Goal: Information Seeking & Learning: Find contact information

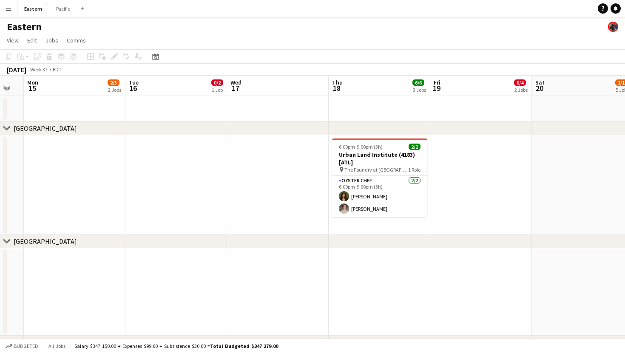
click at [12, 10] on button "Menu" at bounding box center [8, 8] width 17 height 17
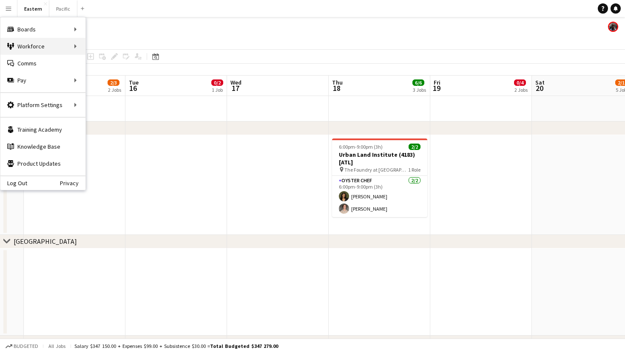
click at [74, 46] on div "Workforce Workforce" at bounding box center [42, 46] width 85 height 17
click at [111, 47] on link "My Workforce" at bounding box center [128, 46] width 85 height 17
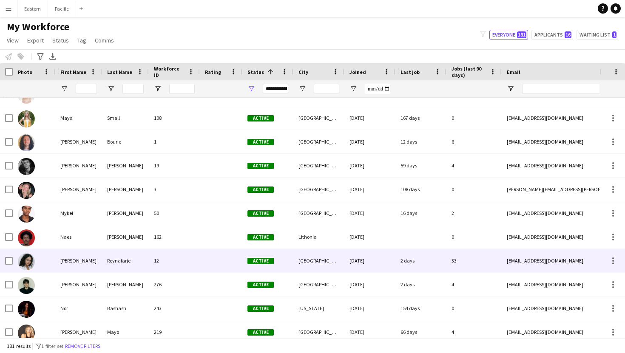
click at [309, 260] on div "33" at bounding box center [473, 260] width 55 height 23
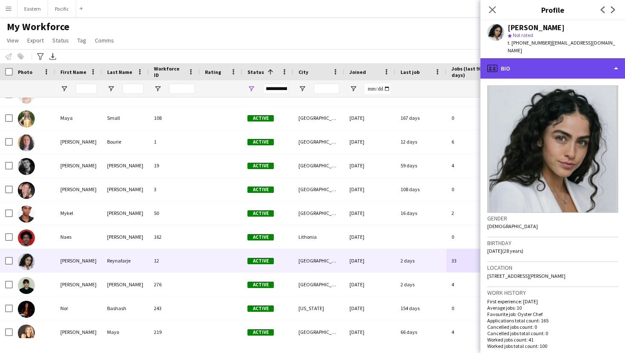
click at [309, 60] on div "profile Bio" at bounding box center [552, 68] width 144 height 20
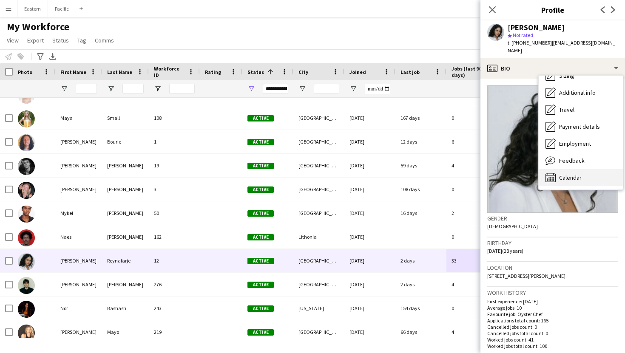
click at [309, 174] on span "Calendar" at bounding box center [570, 178] width 23 height 8
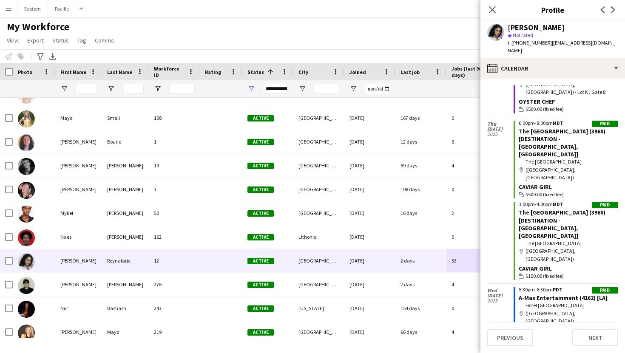
scroll to position [3136, 0]
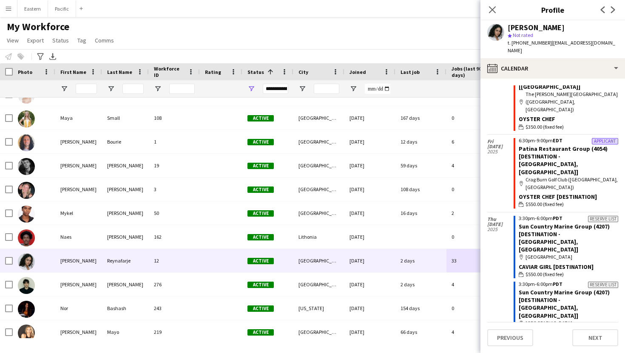
scroll to position [1092, 0]
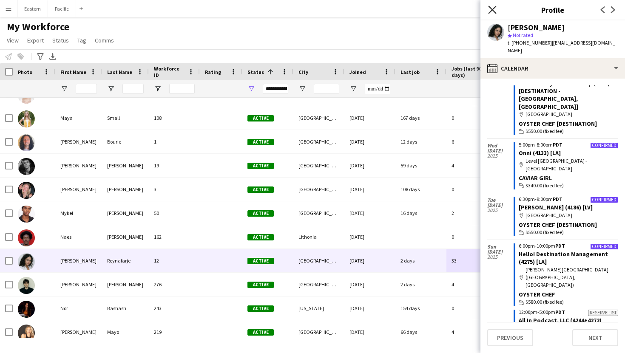
click at [309, 10] on icon at bounding box center [492, 10] width 8 height 8
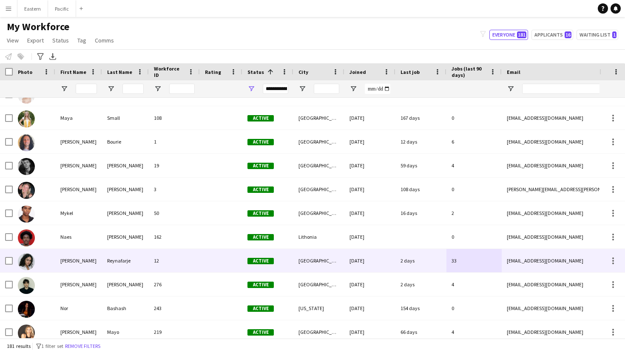
click at [263, 261] on span "Active" at bounding box center [260, 261] width 26 height 6
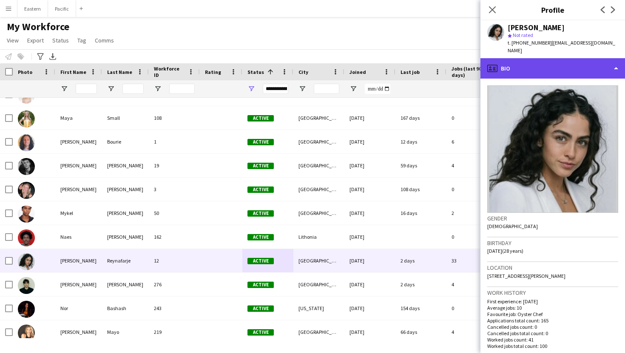
click at [309, 58] on div "profile Bio" at bounding box center [552, 68] width 144 height 20
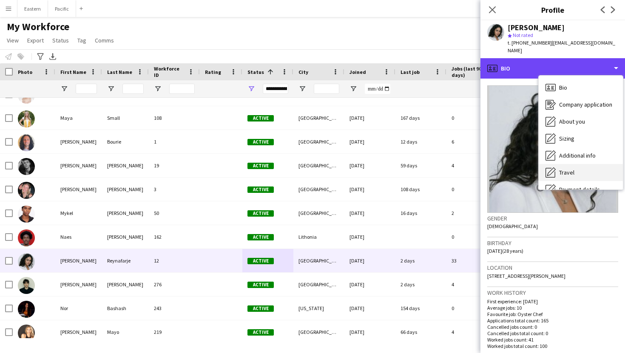
scroll to position [63, 0]
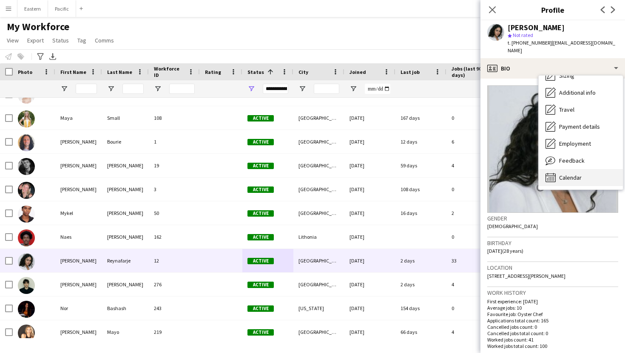
click at [309, 174] on span "Calendar" at bounding box center [570, 178] width 23 height 8
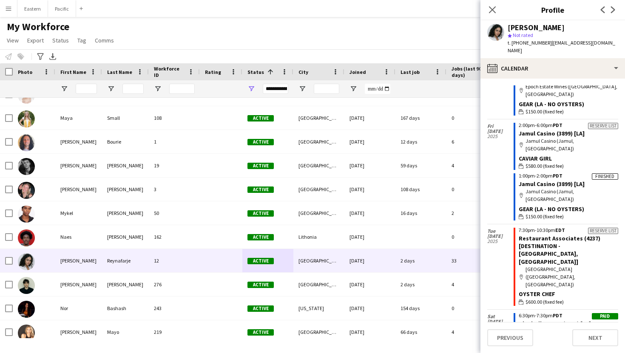
scroll to position [2313, 0]
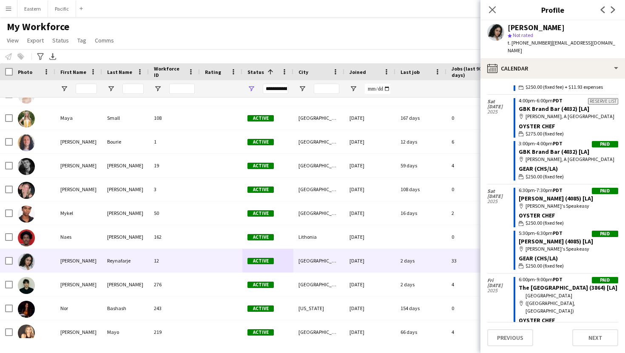
scroll to position [2542, 0]
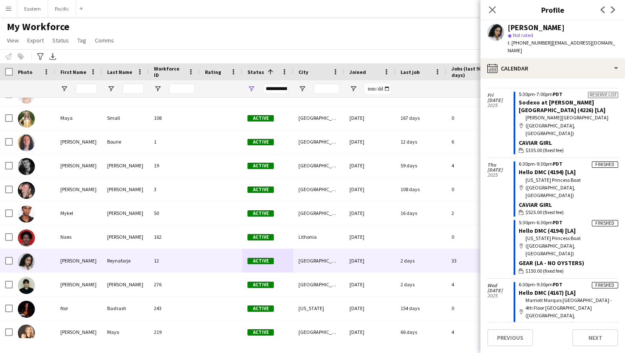
scroll to position [1783, 0]
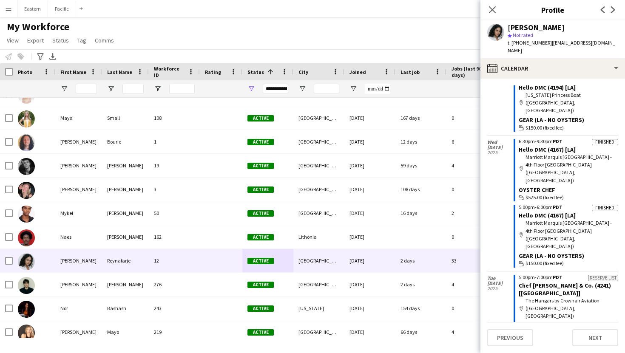
drag, startPoint x: 587, startPoint y: 183, endPoint x: 518, endPoint y: 181, distance: 69.7
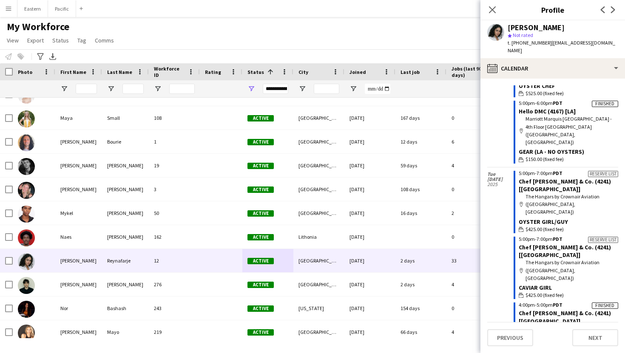
scroll to position [1907, 0]
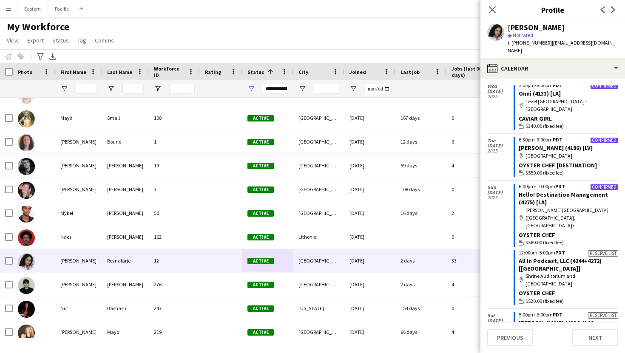
scroll to position [1150, 0]
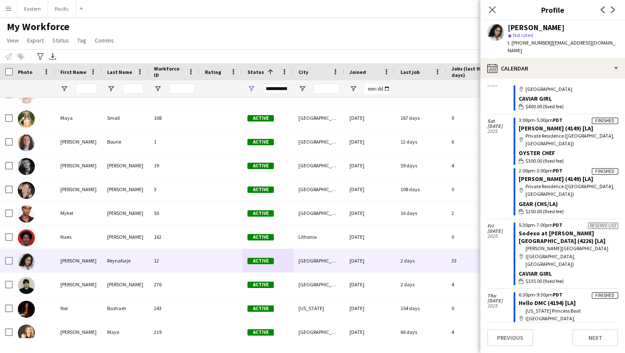
scroll to position [1657, 0]
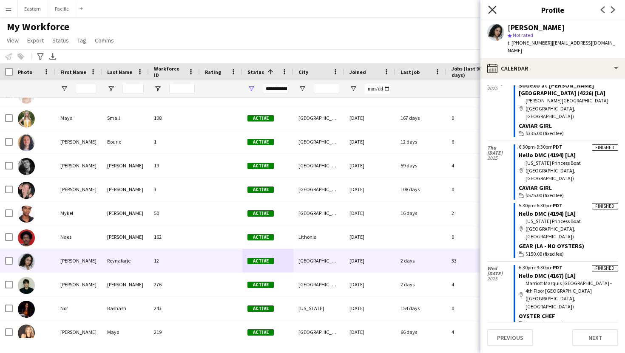
click at [309, 8] on icon "Close pop-in" at bounding box center [492, 10] width 8 height 8
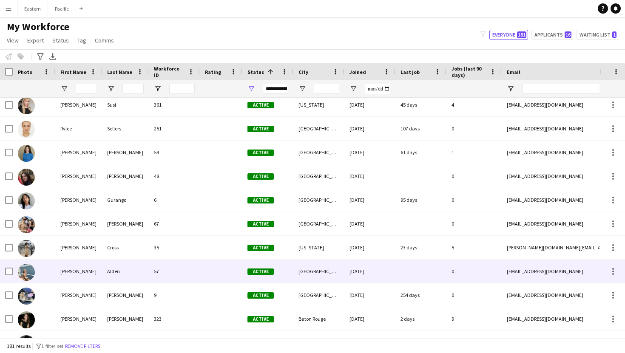
scroll to position [2347, 0]
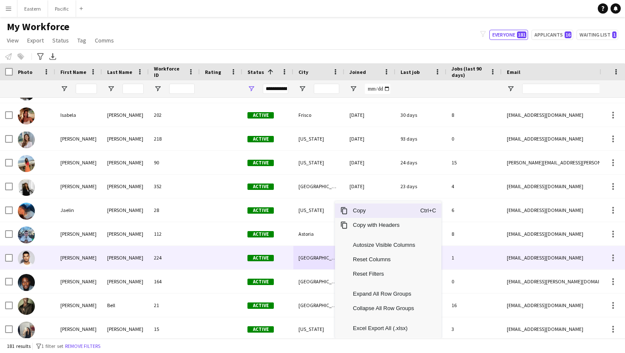
click at [306, 254] on div "[GEOGRAPHIC_DATA]" at bounding box center [318, 257] width 51 height 23
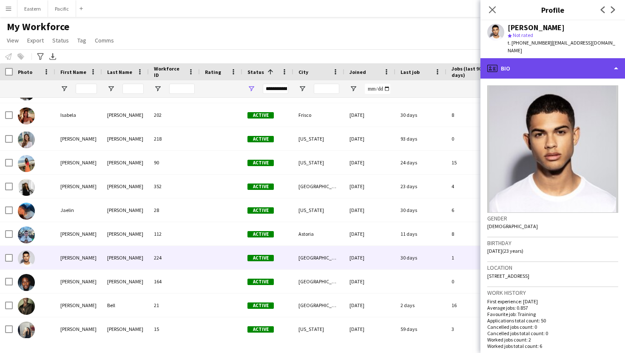
click at [309, 58] on div "profile Bio" at bounding box center [552, 68] width 144 height 20
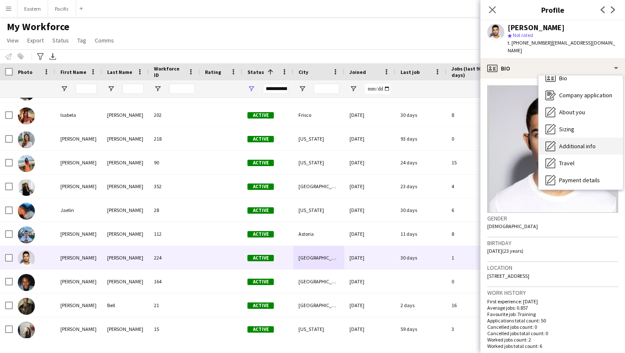
click at [309, 142] on span "Additional info" at bounding box center [577, 146] width 37 height 8
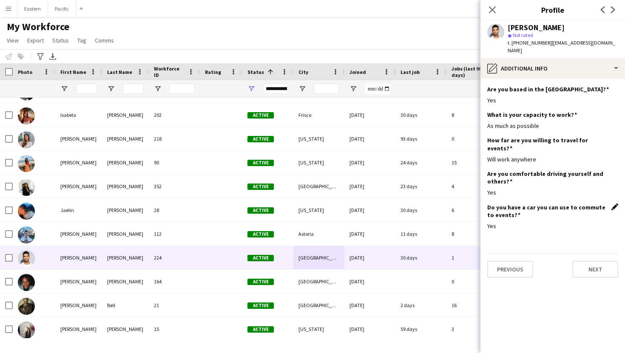
click at [309, 204] on app-icon "Edit this field" at bounding box center [614, 207] width 7 height 7
click at [309, 263] on button "Save" at bounding box center [497, 270] width 20 height 14
click at [309, 8] on icon "Close pop-in" at bounding box center [492, 10] width 8 height 8
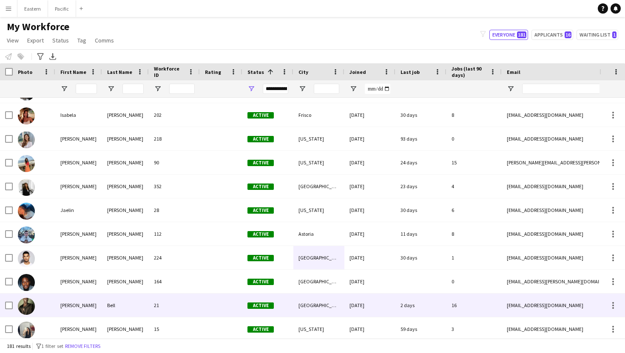
scroll to position [1097, 0]
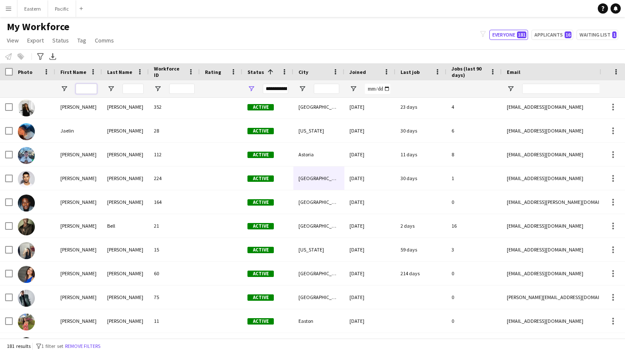
click at [87, 92] on input "First Name Filter Input" at bounding box center [86, 89] width 21 height 10
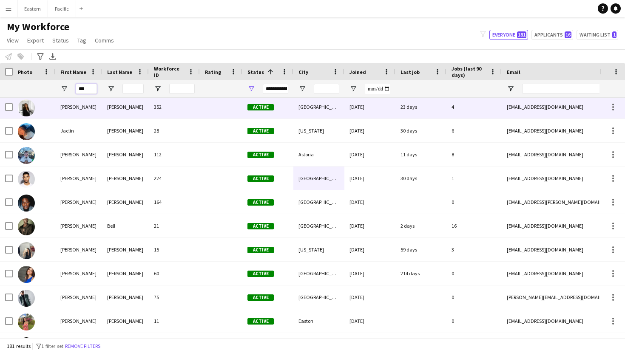
scroll to position [0, 0]
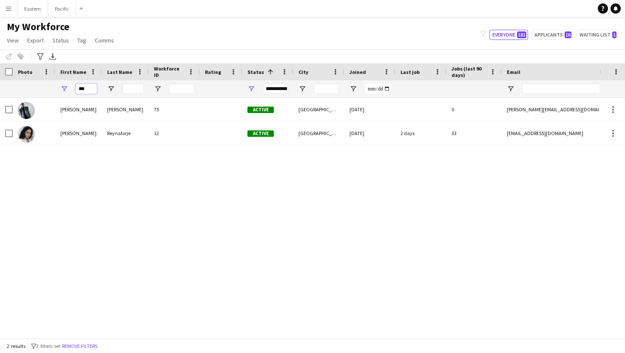
type input "***"
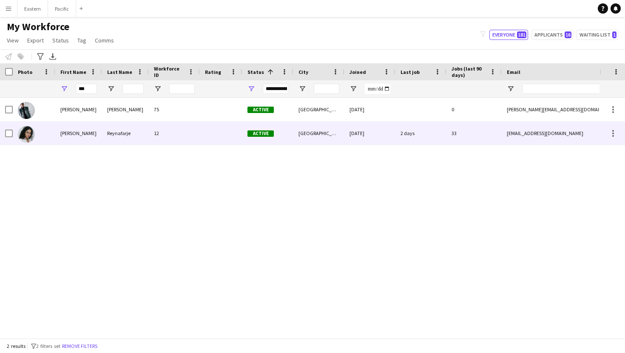
click at [309, 134] on div "[EMAIL_ADDRESS][DOMAIN_NAME]" at bounding box center [586, 133] width 170 height 23
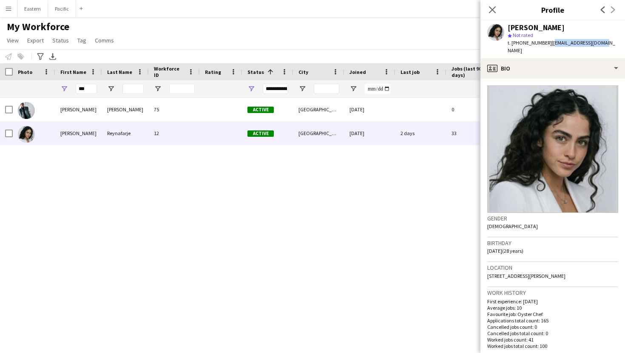
drag, startPoint x: 598, startPoint y: 41, endPoint x: 545, endPoint y: 42, distance: 52.7
click at [309, 42] on div "[PERSON_NAME] star Not rated t. [PHONE_NUMBER] | [EMAIL_ADDRESS][DOMAIN_NAME]" at bounding box center [552, 39] width 144 height 38
copy span "[EMAIL_ADDRESS][DOMAIN_NAME]"
click at [309, 7] on icon at bounding box center [492, 10] width 8 height 8
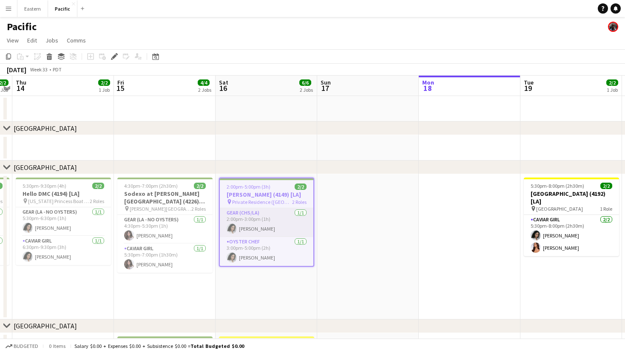
click at [279, 215] on app-card-role "Gear (CHS/LA) 1/1 2:00pm-3:00pm (1h) Natalie Reynafarje" at bounding box center [266, 222] width 93 height 29
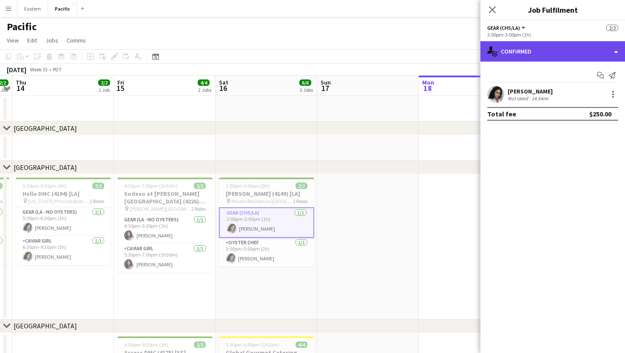
click at [546, 52] on div "single-neutral-actions-check-2 Confirmed" at bounding box center [552, 51] width 144 height 20
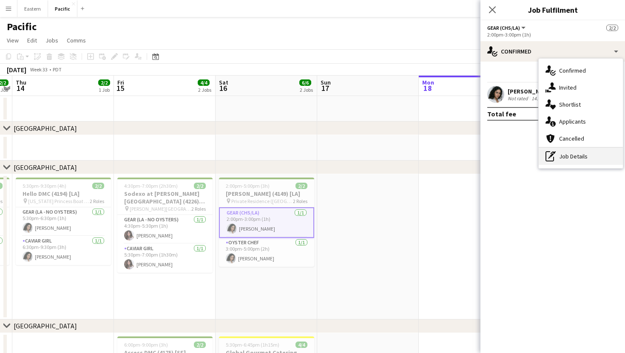
click at [558, 159] on div "pen-write Job Details" at bounding box center [580, 156] width 84 height 17
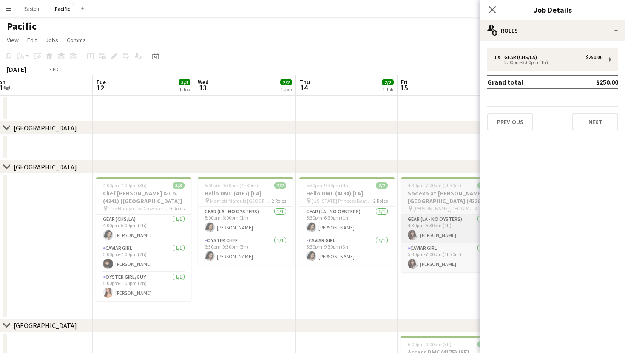
scroll to position [0, 198]
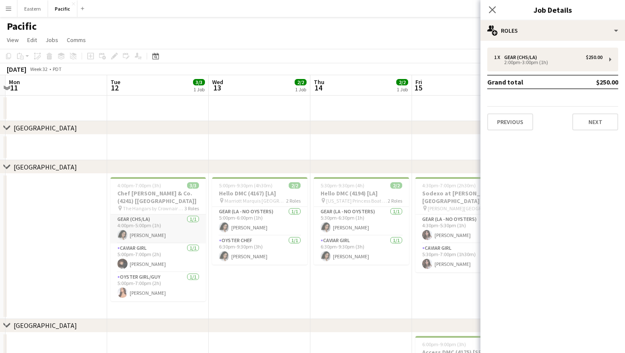
click at [175, 215] on app-card-role "Gear (CHS/LA) 1/1 4:00pm-5:00pm (1h) Natalie Reynafarje" at bounding box center [157, 229] width 95 height 29
click at [490, 10] on icon "Close pop-in" at bounding box center [492, 10] width 8 height 8
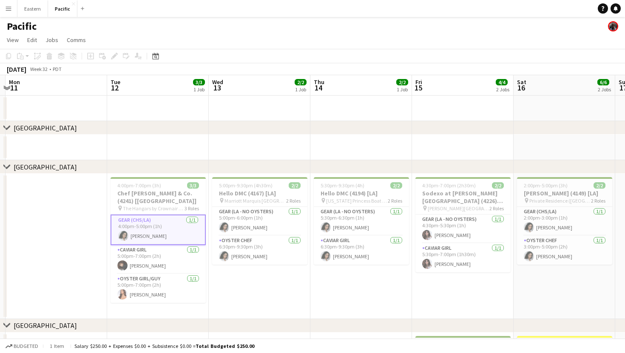
click at [185, 225] on app-card-role "Gear (CHS/LA) 1/1 4:00pm-5:00pm (1h) Natalie Reynafarje" at bounding box center [157, 230] width 95 height 31
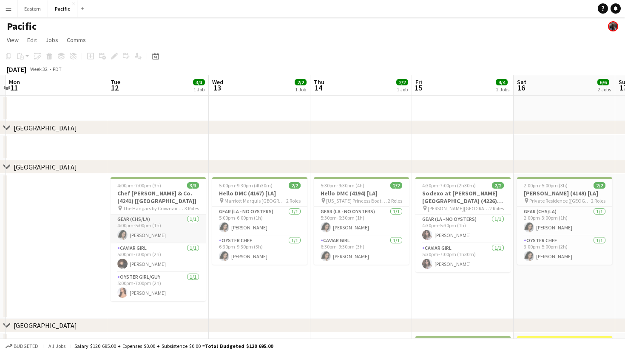
click at [176, 222] on app-card-role "Gear (CHS/LA) 1/1 4:00pm-5:00pm (1h) Natalie Reynafarje" at bounding box center [157, 229] width 95 height 29
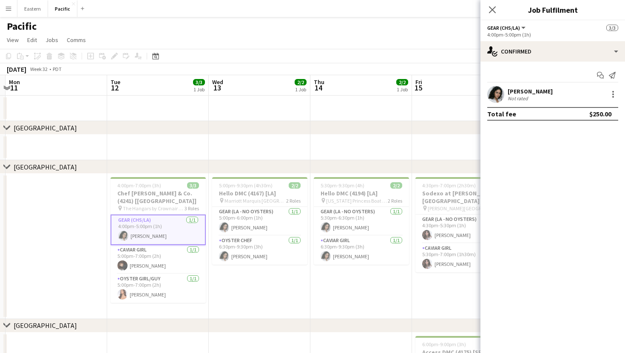
click at [176, 222] on app-card-role "Gear (CHS/LA) 1/1 4:00pm-5:00pm (1h) Natalie Reynafarje" at bounding box center [157, 230] width 95 height 31
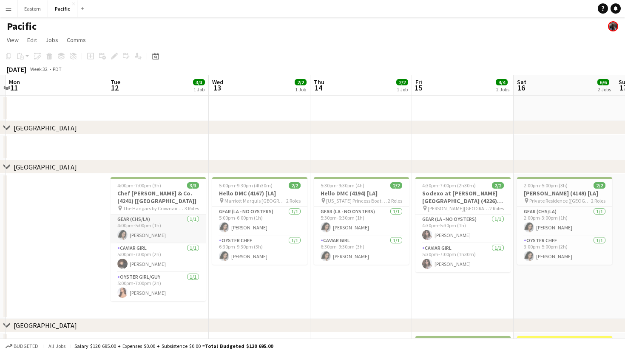
click at [176, 222] on app-card-role "Gear (CHS/LA) 1/1 4:00pm-5:00pm (1h) Natalie Reynafarje" at bounding box center [157, 229] width 95 height 29
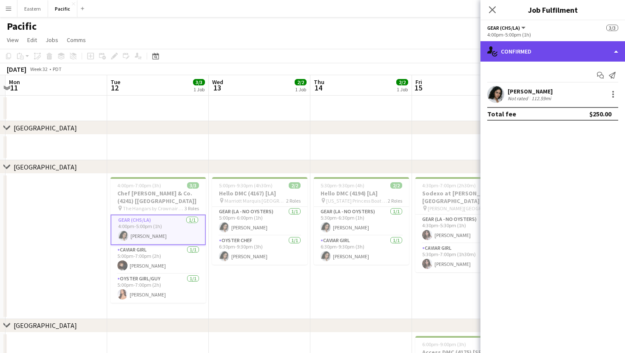
click at [524, 52] on div "single-neutral-actions-check-2 Confirmed" at bounding box center [552, 51] width 144 height 20
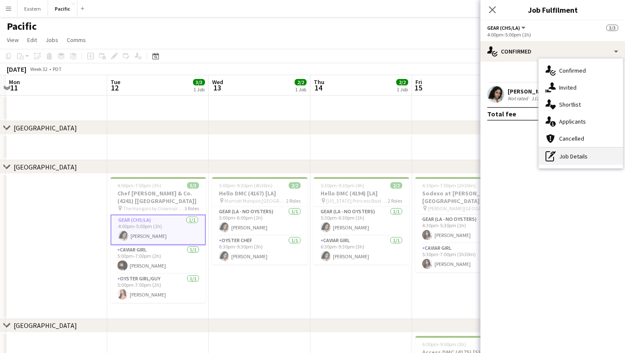
click at [561, 157] on div "pen-write Job Details" at bounding box center [580, 156] width 84 height 17
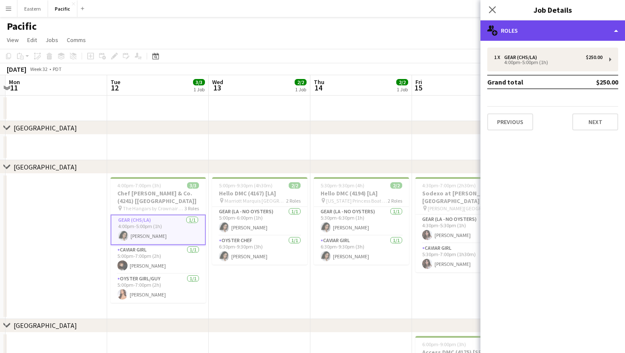
click at [612, 34] on div "multiple-users-add Roles" at bounding box center [552, 30] width 144 height 20
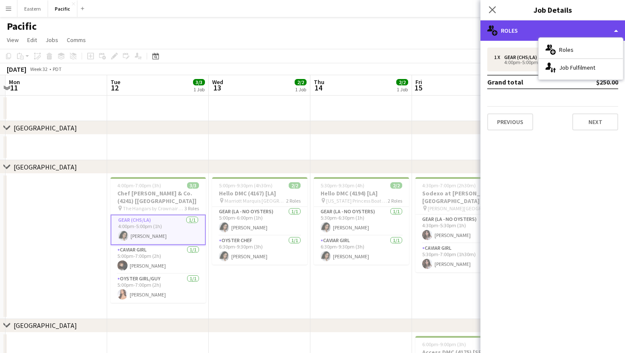
click at [616, 28] on div "multiple-users-add Roles" at bounding box center [552, 30] width 144 height 20
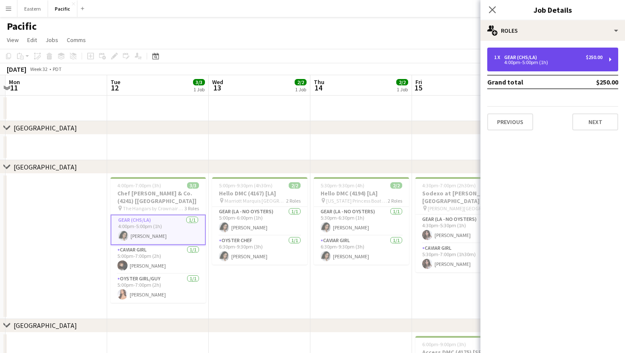
click at [608, 63] on div "1 x Gear (CHS/LA) $250.00 4:00pm-5:00pm (1h)" at bounding box center [552, 60] width 131 height 24
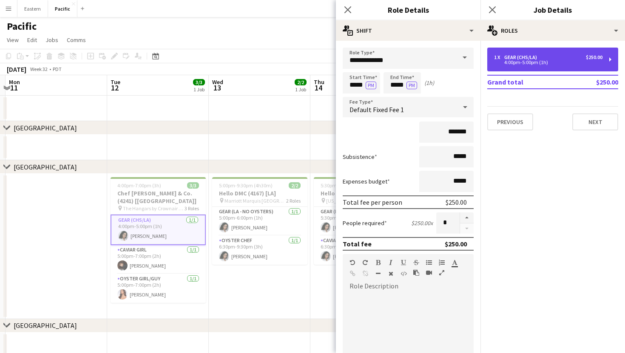
click at [610, 56] on div "1 x Gear (CHS/LA) $250.00 4:00pm-5:00pm (1h)" at bounding box center [552, 60] width 131 height 24
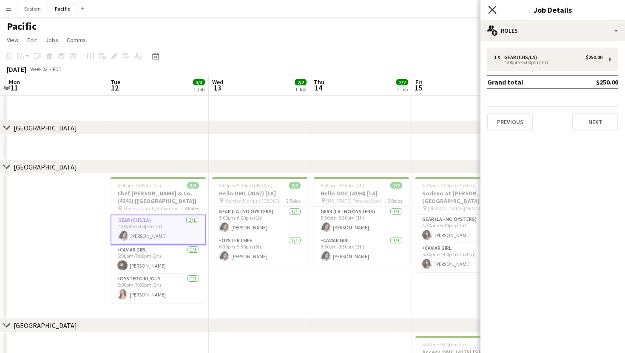
click at [493, 11] on icon at bounding box center [492, 10] width 8 height 8
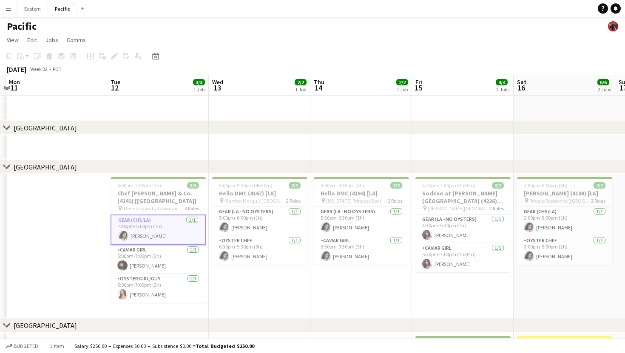
drag, startPoint x: 493, startPoint y: 11, endPoint x: 510, endPoint y: 18, distance: 19.0
click at [493, 11] on app-navbar "Menu Boards Boards Boards All jobs Status Workforce Workforce My Workforce Recr…" at bounding box center [312, 8] width 625 height 17
